Goal: Information Seeking & Learning: Find specific fact

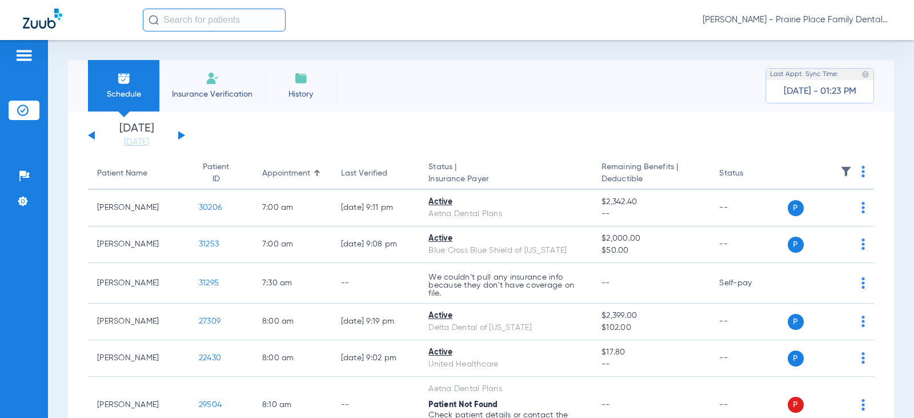
click at [179, 135] on button at bounding box center [181, 135] width 7 height 9
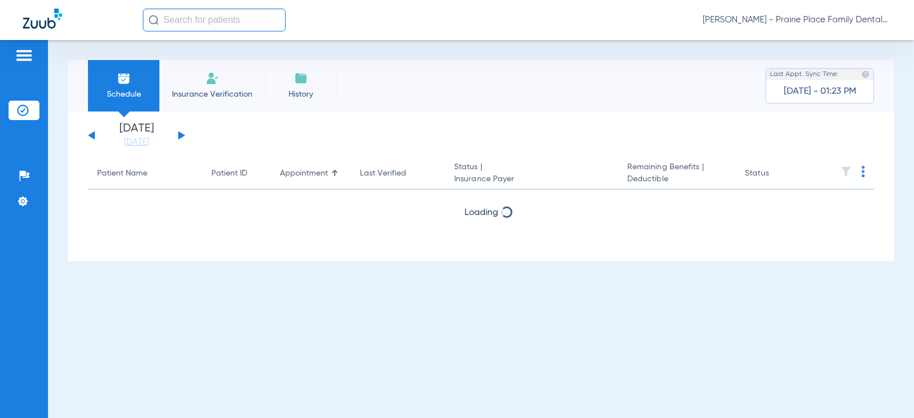
click at [179, 135] on button at bounding box center [181, 135] width 7 height 9
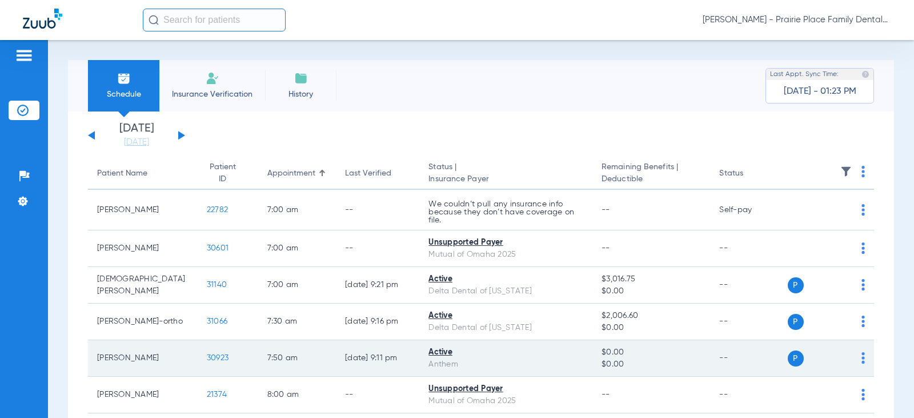
click at [207, 361] on span "30923" at bounding box center [218, 358] width 22 height 8
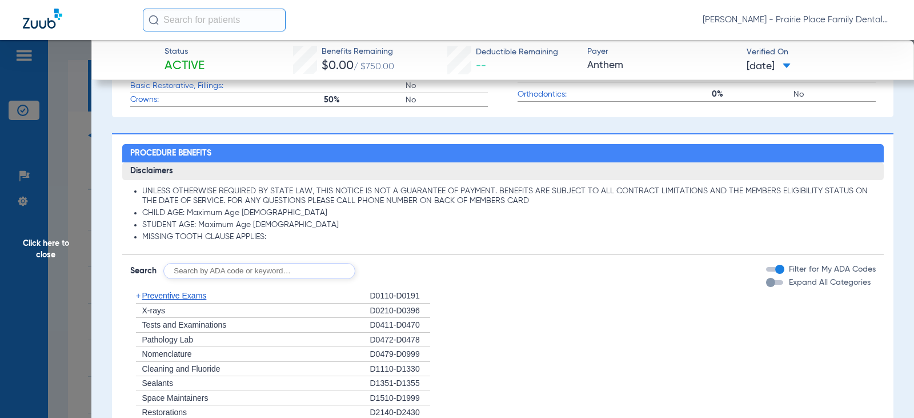
scroll to position [628, 0]
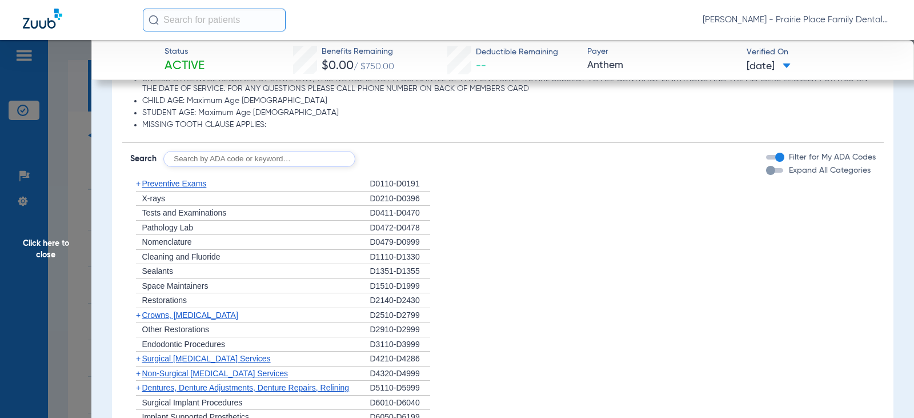
click at [766, 175] on div "button" at bounding box center [770, 170] width 9 height 9
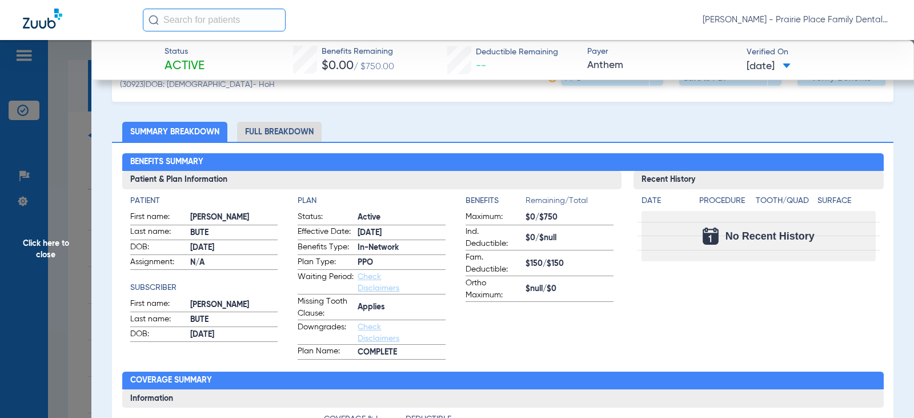
scroll to position [0, 0]
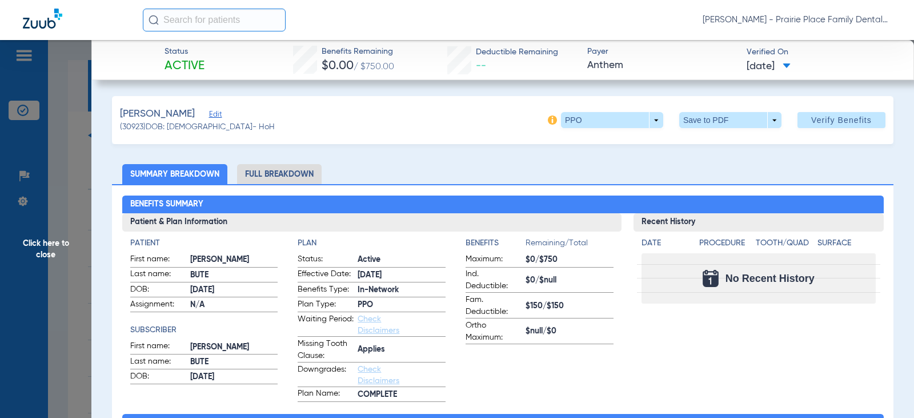
click at [289, 173] on li "Full Breakdown" at bounding box center [279, 174] width 85 height 20
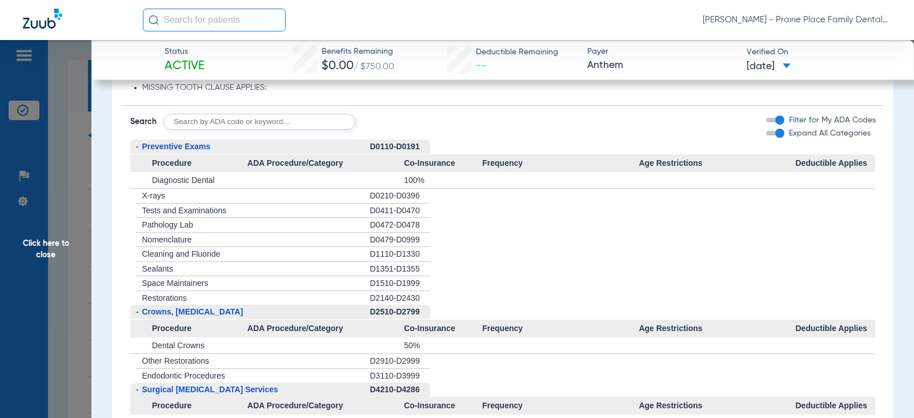
scroll to position [849, 0]
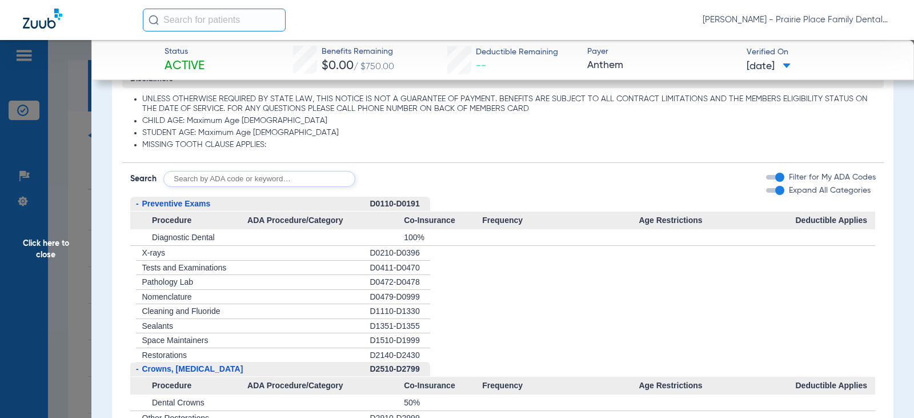
click at [269, 181] on input "text" at bounding box center [259, 179] width 192 height 16
type input "d2740"
click at [411, 183] on button "Search" at bounding box center [397, 179] width 45 height 16
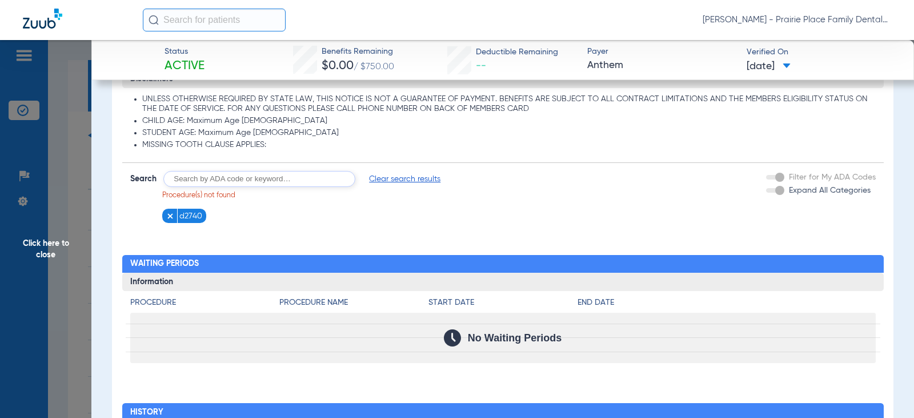
click at [225, 179] on input "text" at bounding box center [259, 179] width 192 height 16
type input "2740"
click at [398, 181] on button "Search" at bounding box center [397, 179] width 45 height 16
click at [281, 180] on input "text" at bounding box center [259, 179] width 192 height 16
type input "d2740"
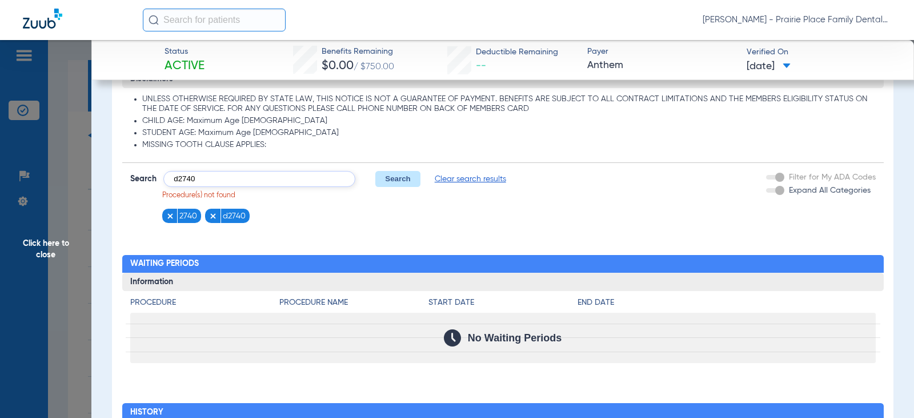
click at [386, 177] on button "Search" at bounding box center [397, 179] width 45 height 16
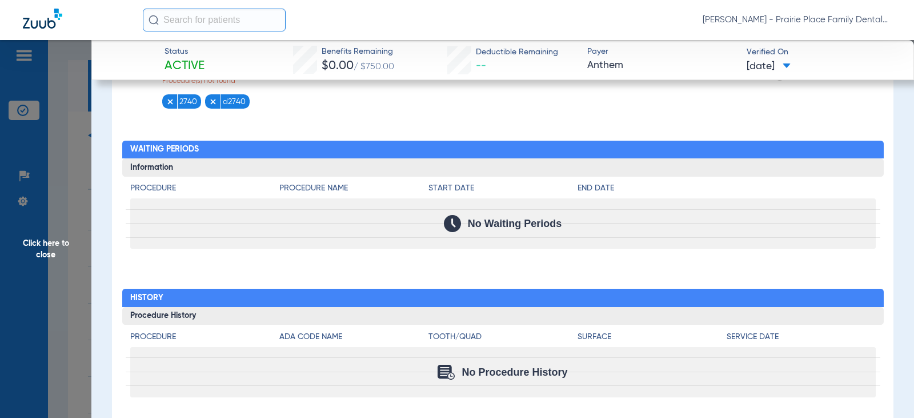
scroll to position [906, 0]
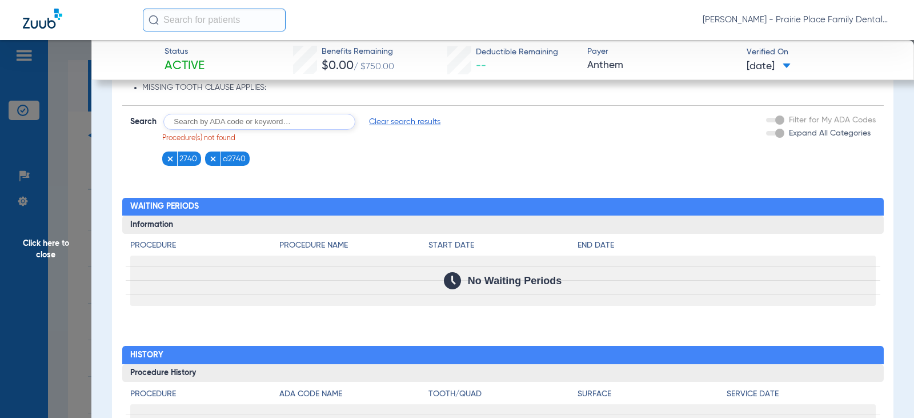
click at [167, 162] on img at bounding box center [170, 159] width 8 height 8
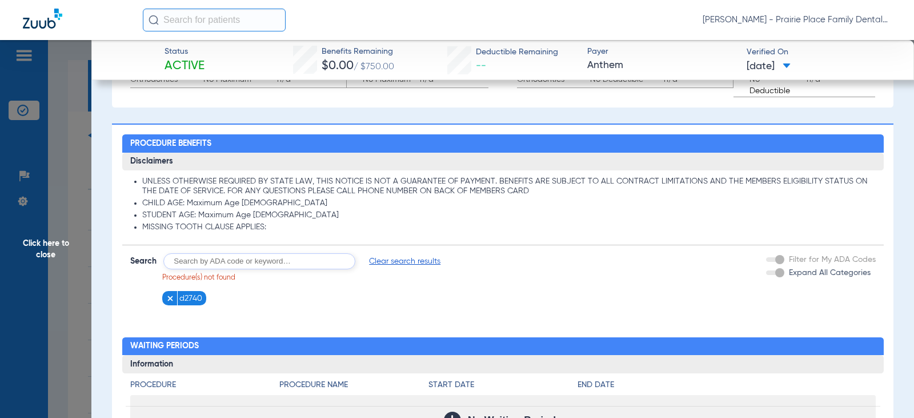
scroll to position [735, 0]
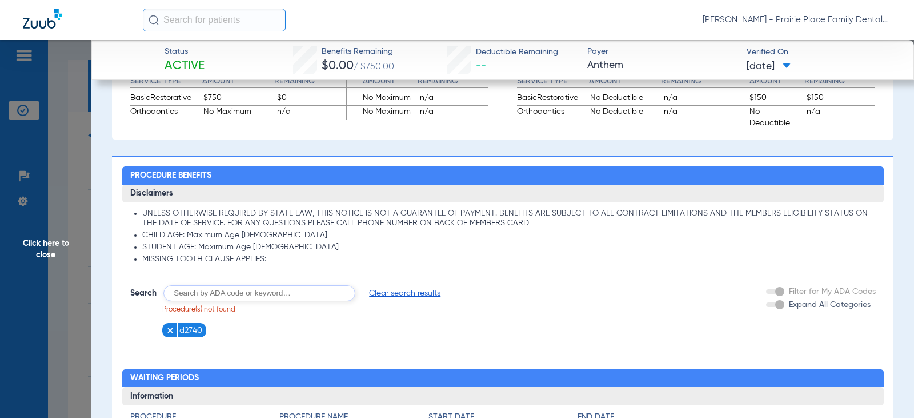
click at [412, 293] on span "Clear search results" at bounding box center [404, 292] width 71 height 11
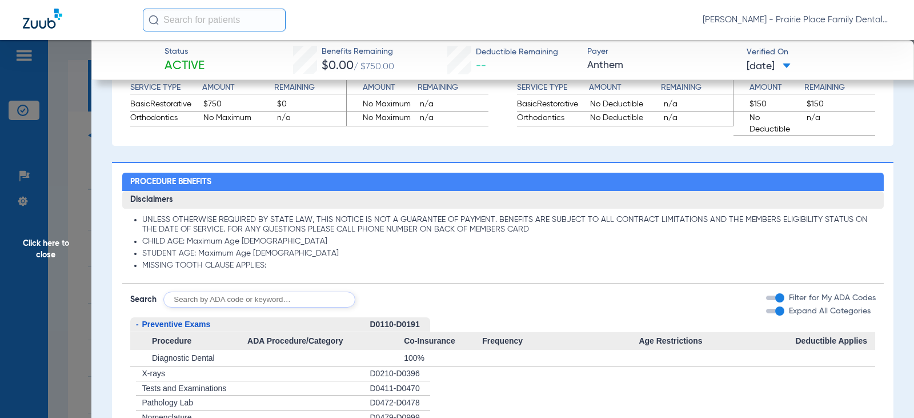
scroll to position [743, 0]
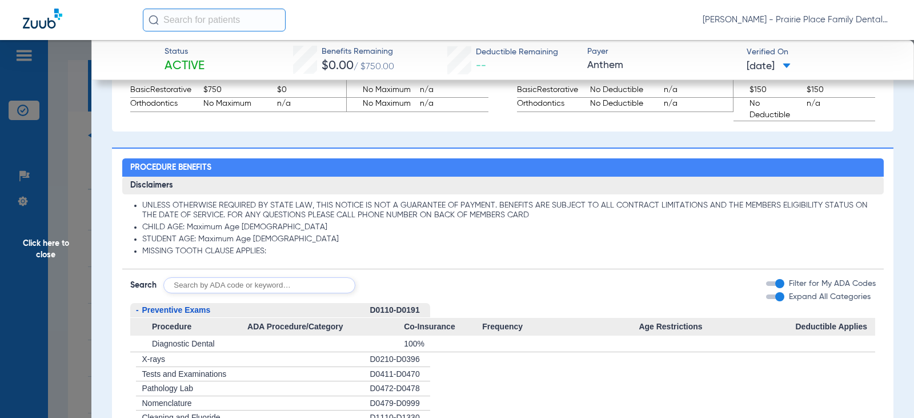
click at [288, 287] on input "text" at bounding box center [259, 285] width 192 height 16
type input "crown"
click at [393, 291] on button "Search" at bounding box center [397, 285] width 45 height 16
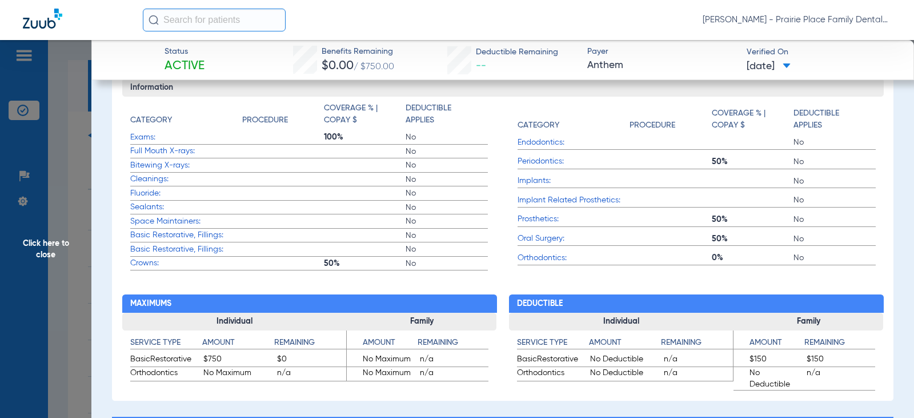
scroll to position [326, 0]
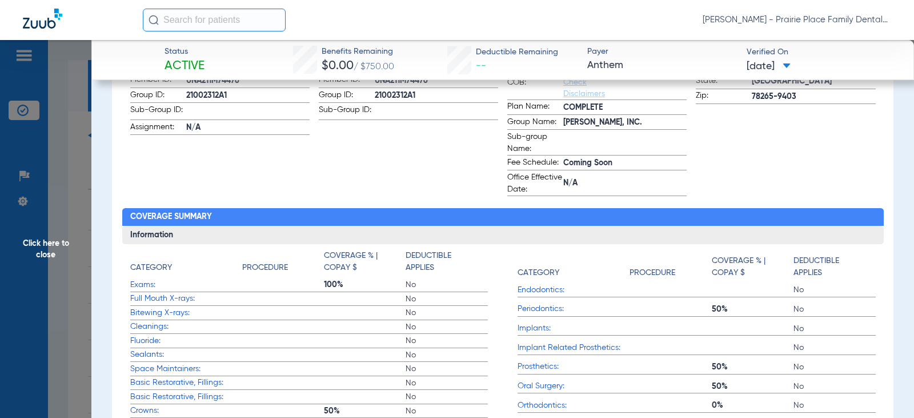
click at [46, 243] on span "Click here to close" at bounding box center [45, 249] width 91 height 418
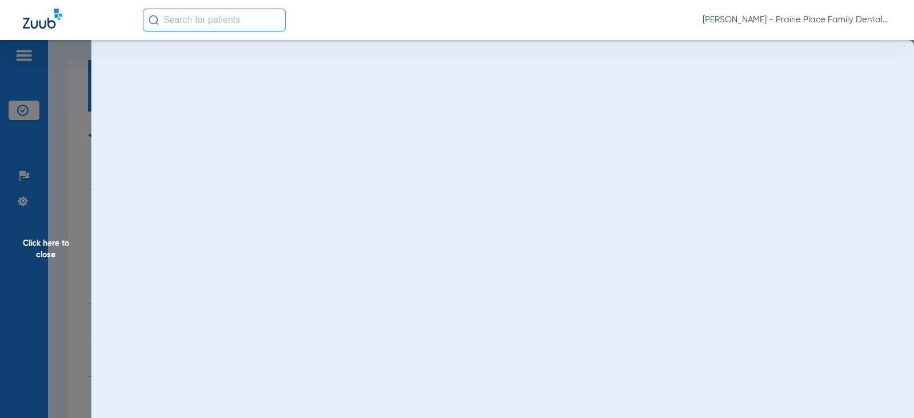
scroll to position [0, 0]
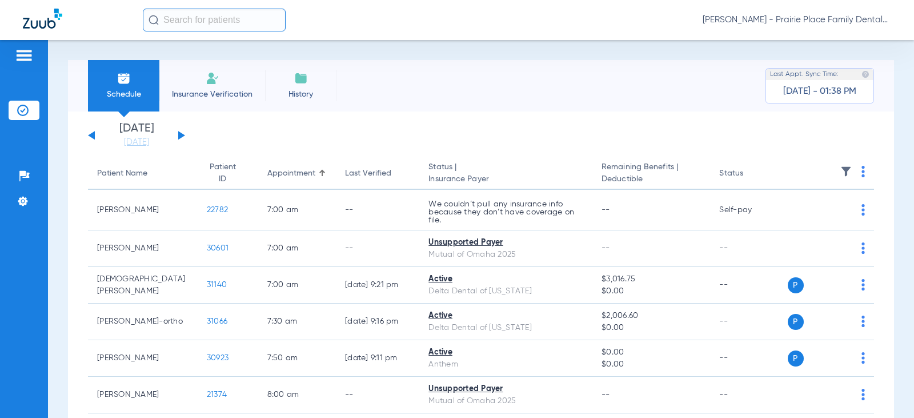
click at [23, 54] on img at bounding box center [24, 56] width 18 height 14
